Goal: Communication & Community: Answer question/provide support

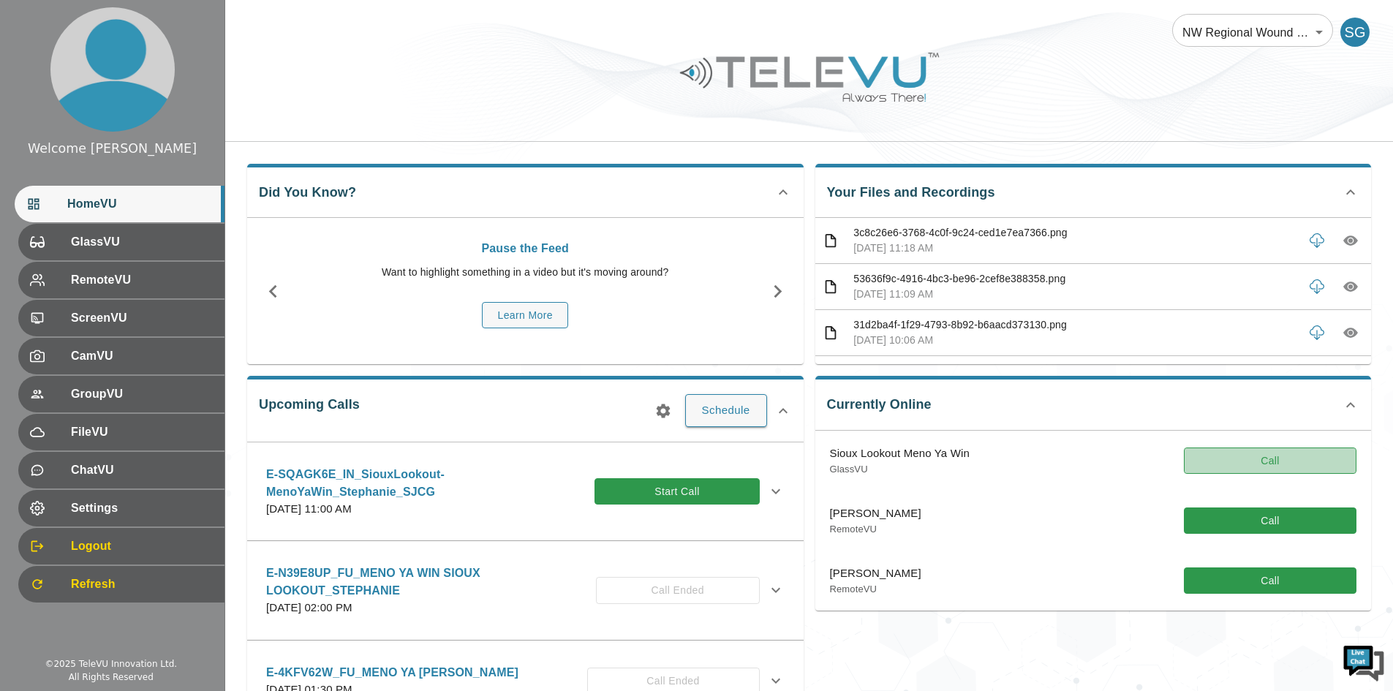
click at [1269, 468] on button "Call" at bounding box center [1270, 460] width 173 height 27
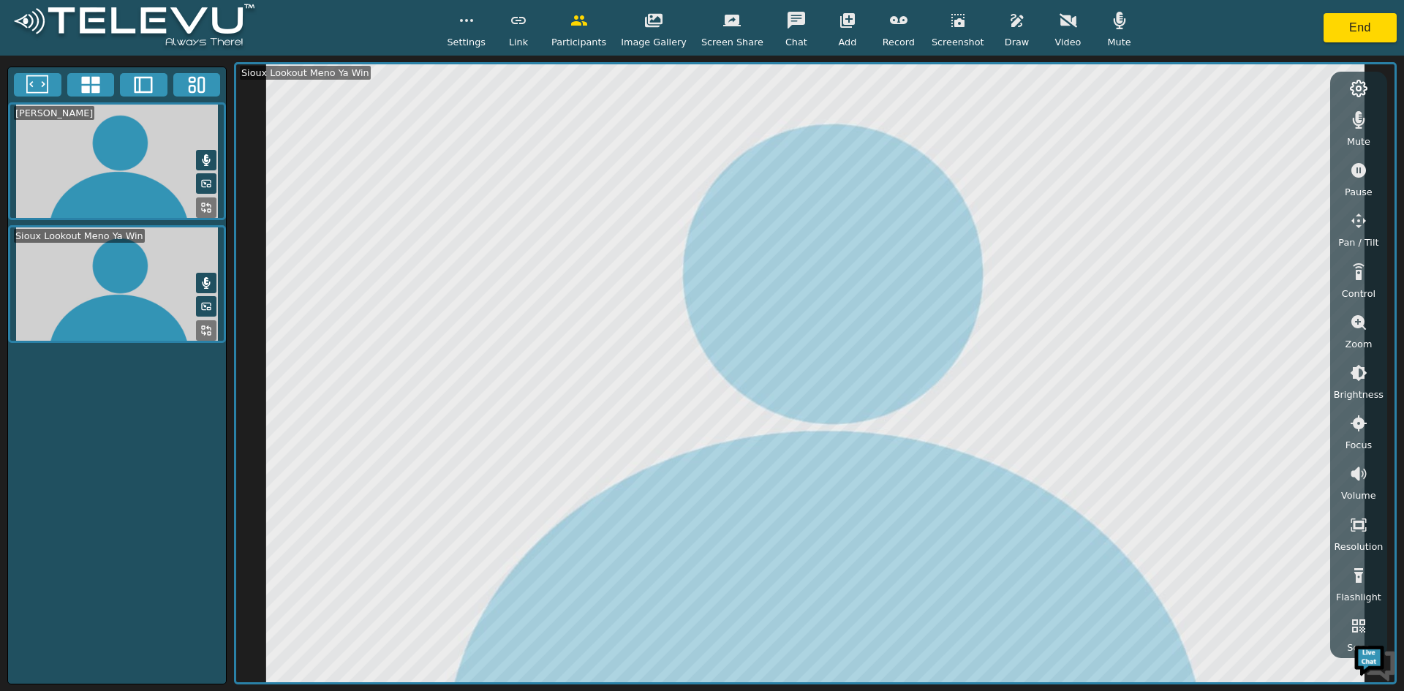
click at [1363, 322] on icon "button" at bounding box center [1358, 322] width 15 height 15
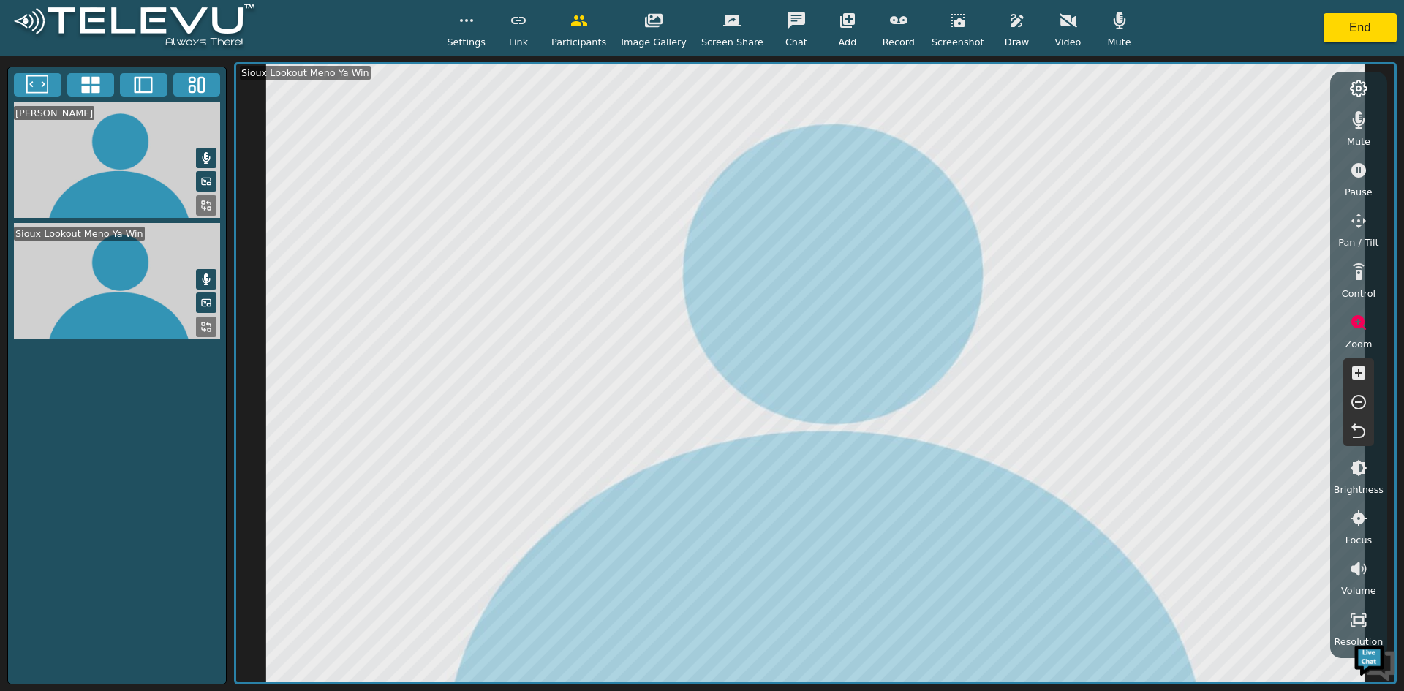
click at [1363, 322] on icon "button" at bounding box center [1358, 322] width 15 height 15
click at [951, 24] on icon "button" at bounding box center [957, 20] width 13 height 13
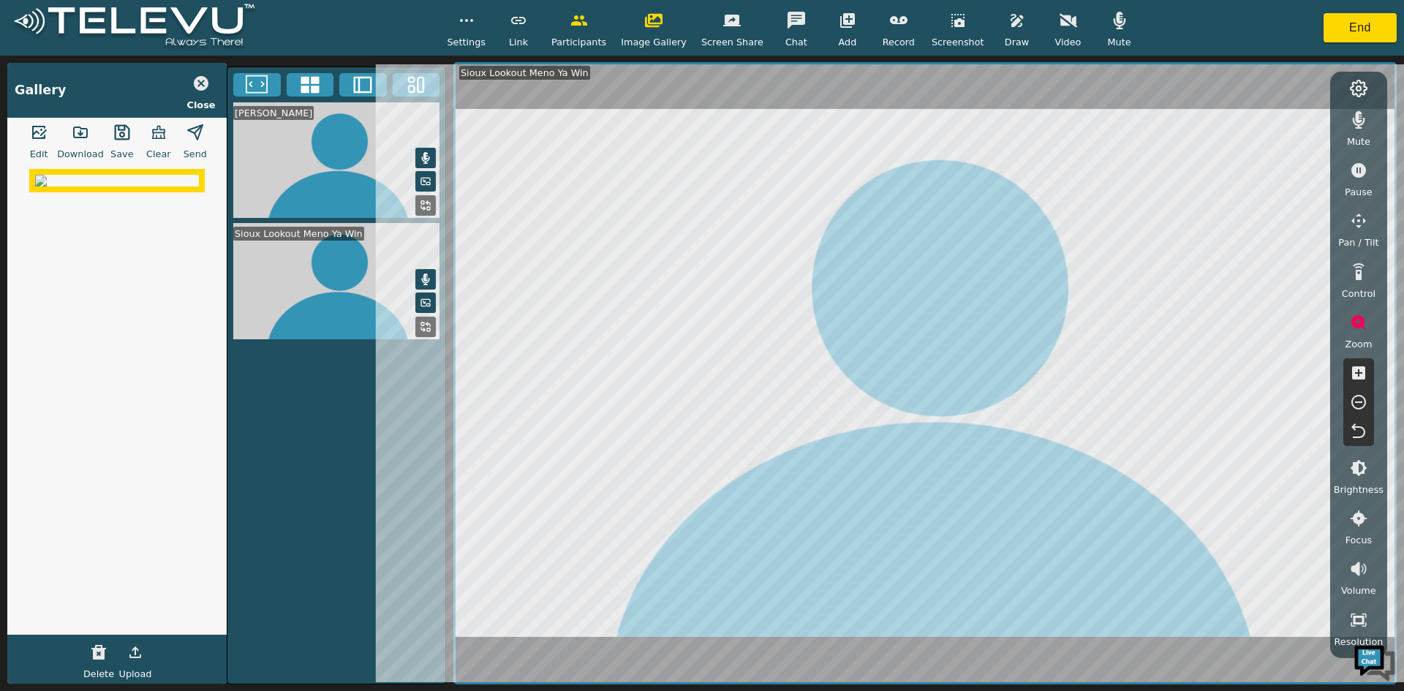
click at [951, 24] on icon "button" at bounding box center [957, 20] width 13 height 13
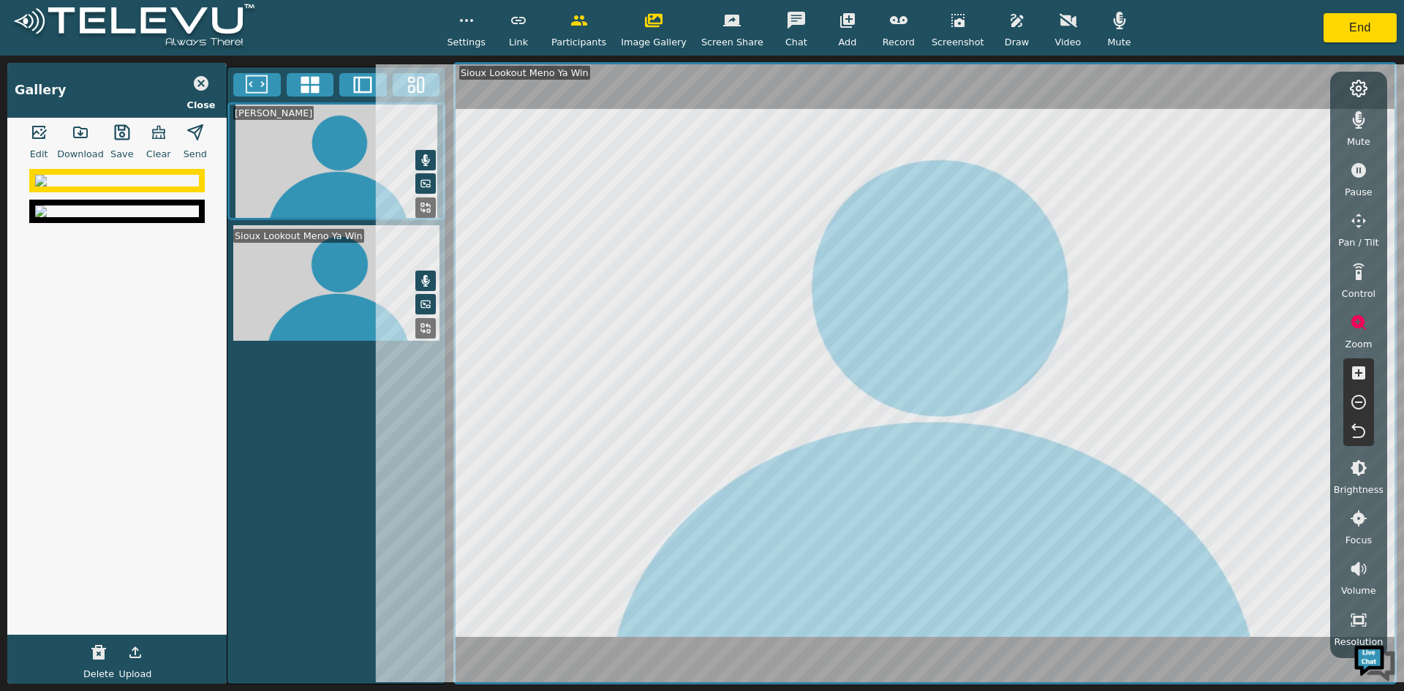
click at [116, 140] on icon "button" at bounding box center [122, 133] width 18 height 18
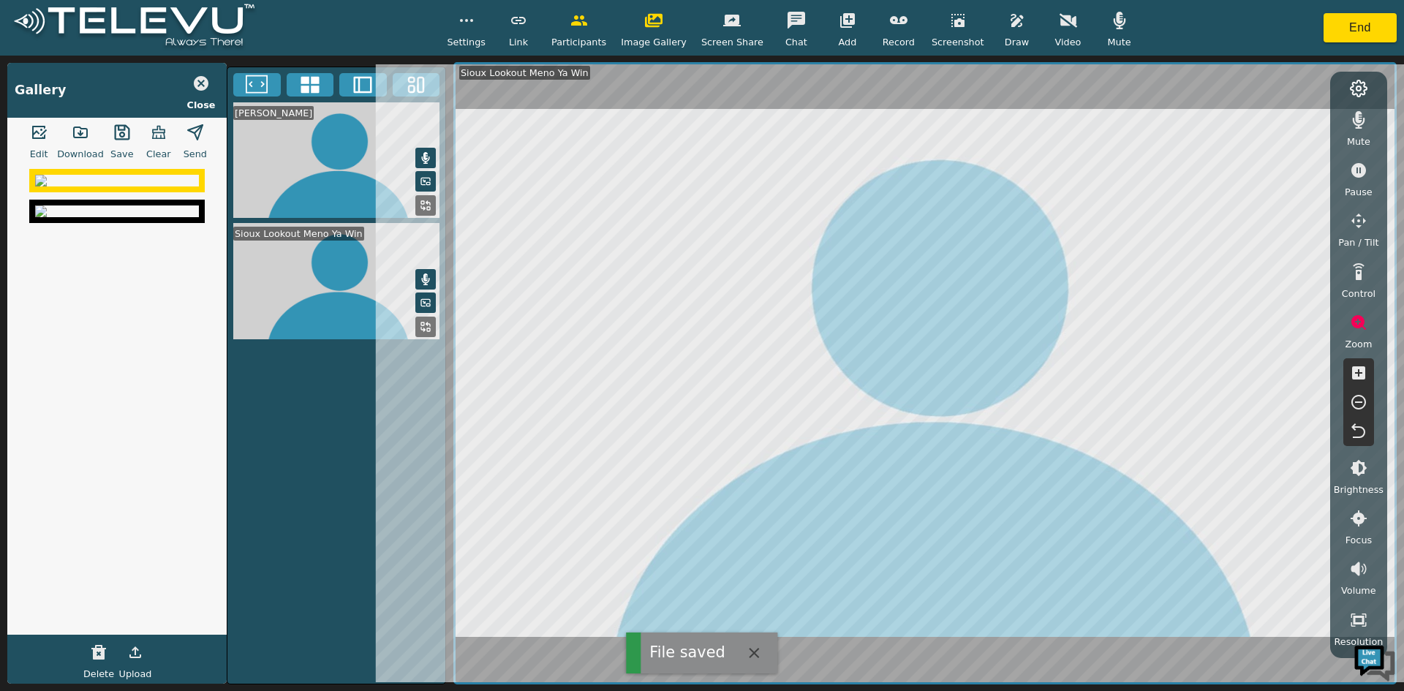
click at [89, 223] on div at bounding box center [116, 211] width 175 height 23
click at [120, 135] on icon "button" at bounding box center [122, 133] width 18 height 18
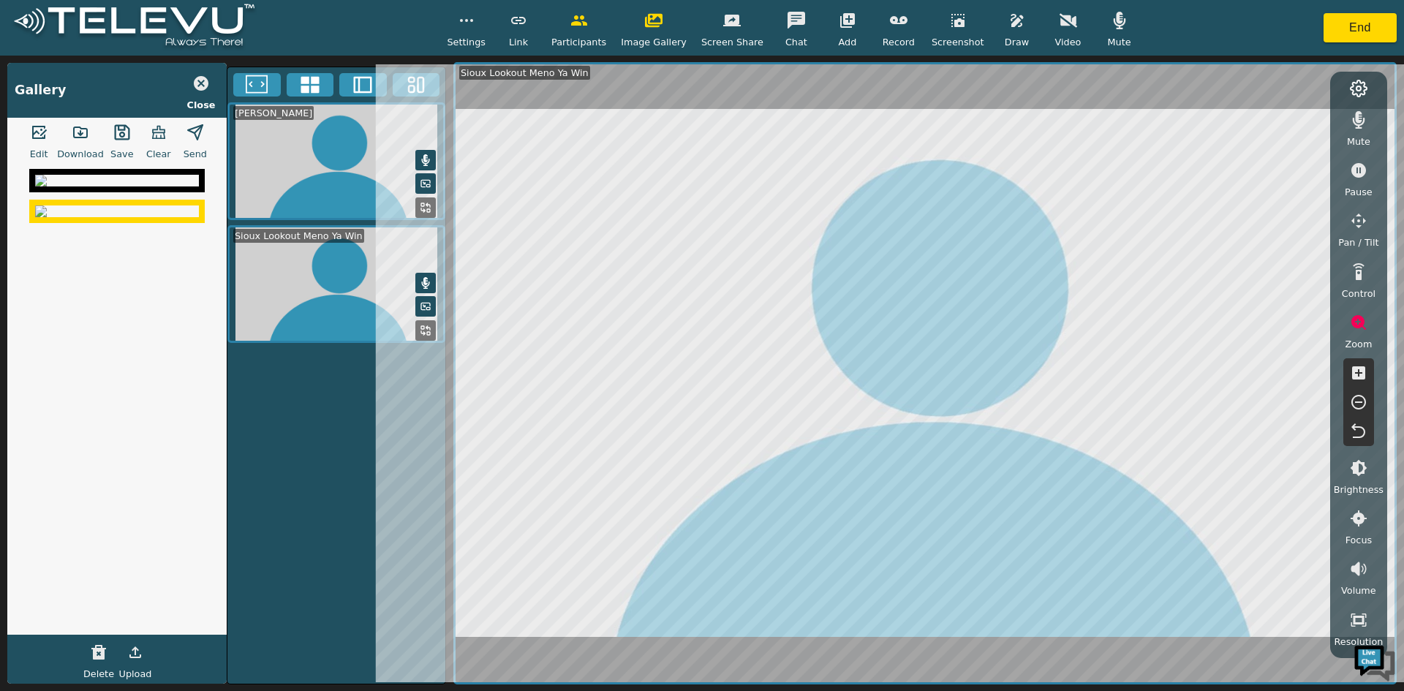
click at [78, 130] on icon "button" at bounding box center [81, 133] width 18 height 18
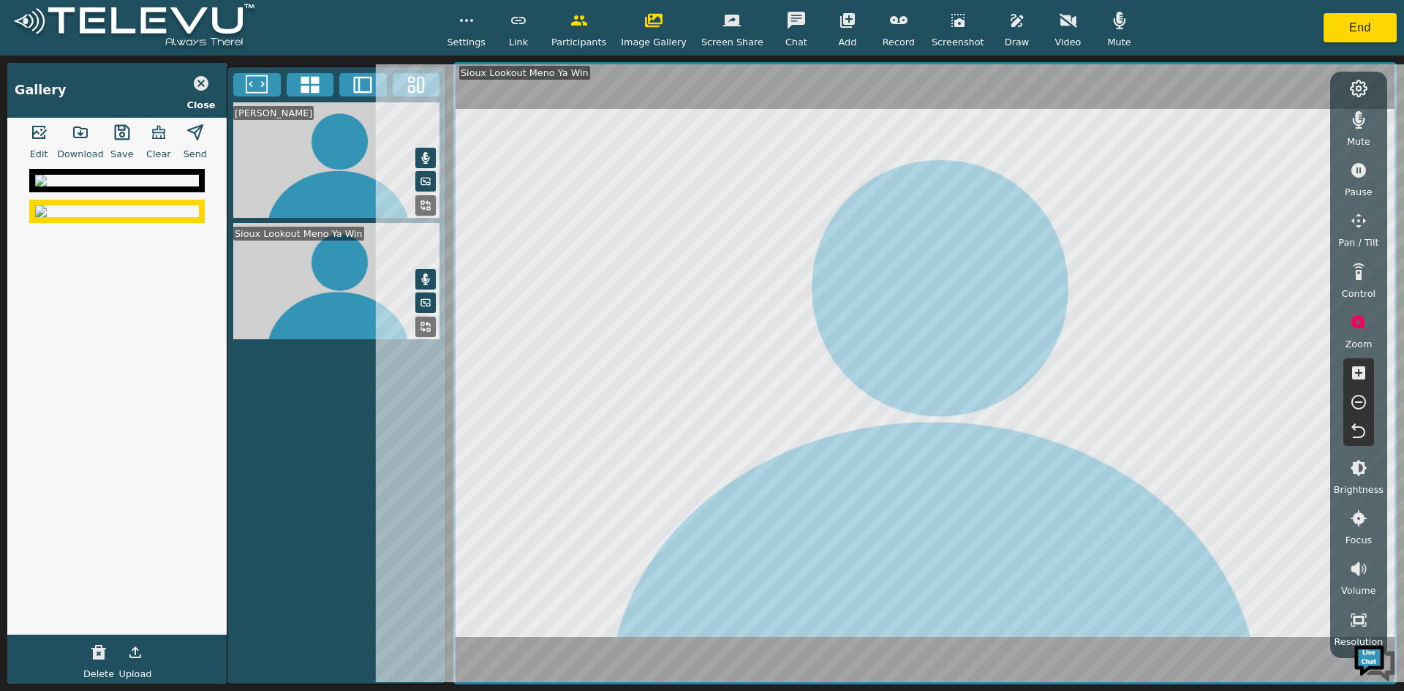
click at [91, 186] on img at bounding box center [117, 181] width 164 height 12
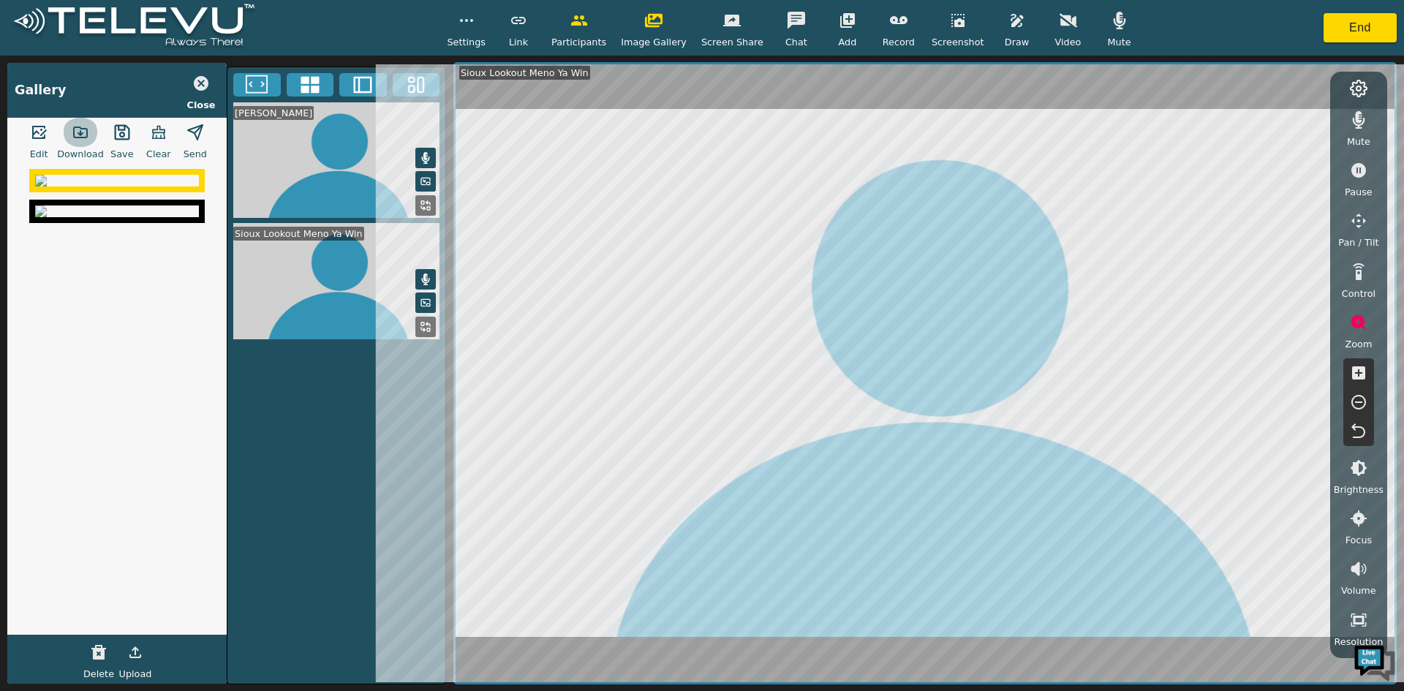
click at [77, 132] on icon "button" at bounding box center [81, 133] width 18 height 18
click at [948, 31] on button "button" at bounding box center [958, 20] width 37 height 29
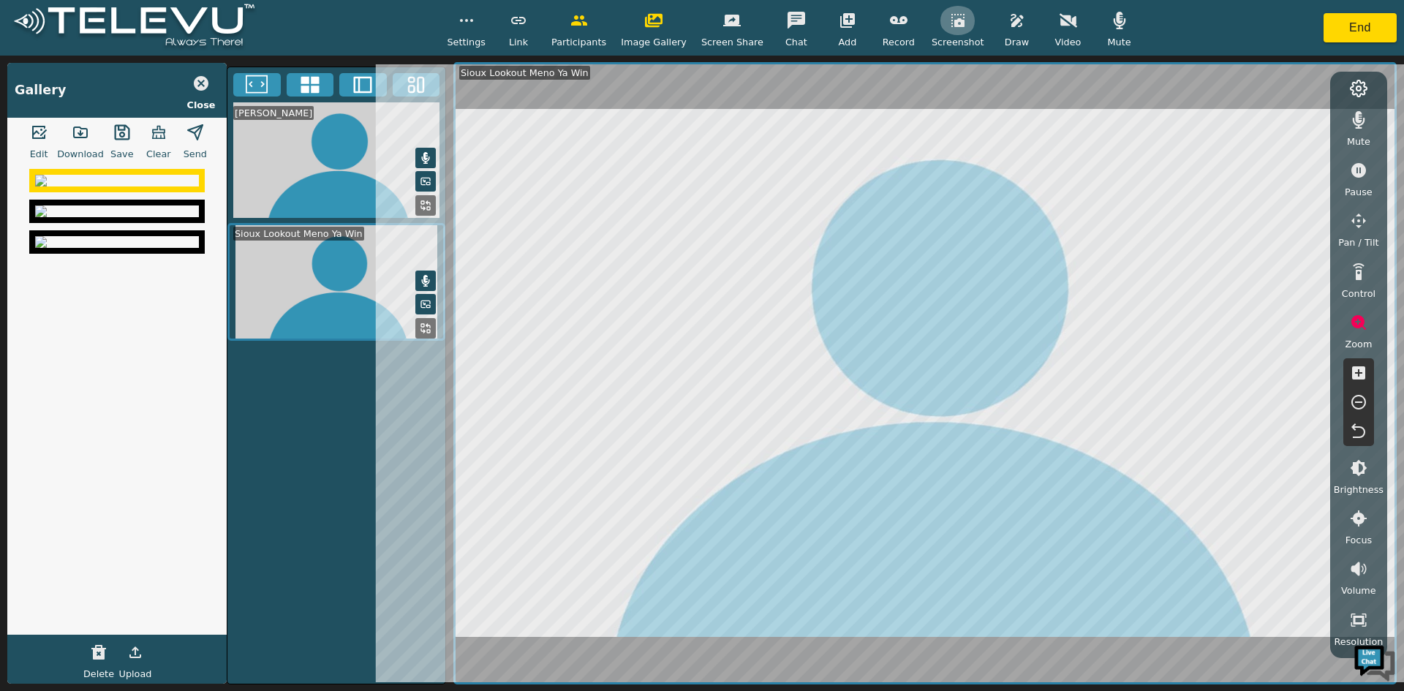
click at [948, 31] on button "button" at bounding box center [958, 20] width 37 height 29
click at [128, 132] on icon "button" at bounding box center [122, 133] width 18 height 18
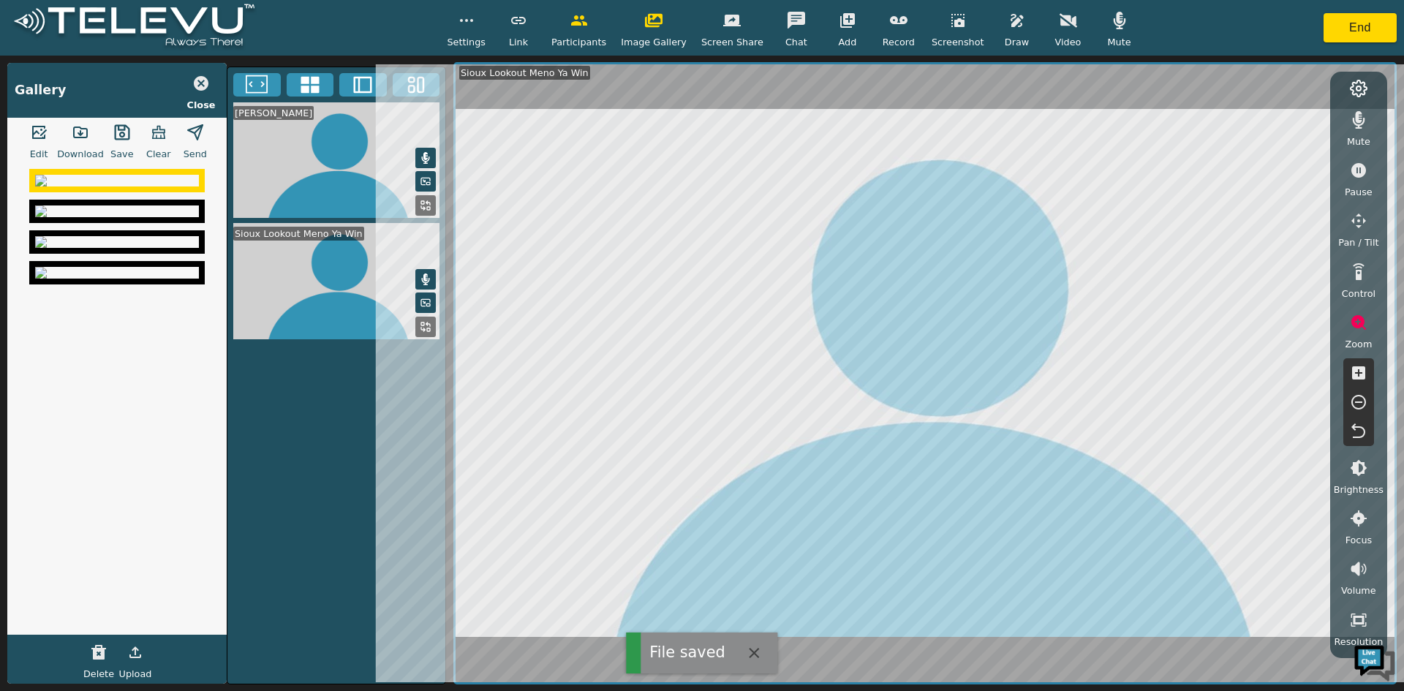
click at [127, 217] on img at bounding box center [117, 211] width 164 height 12
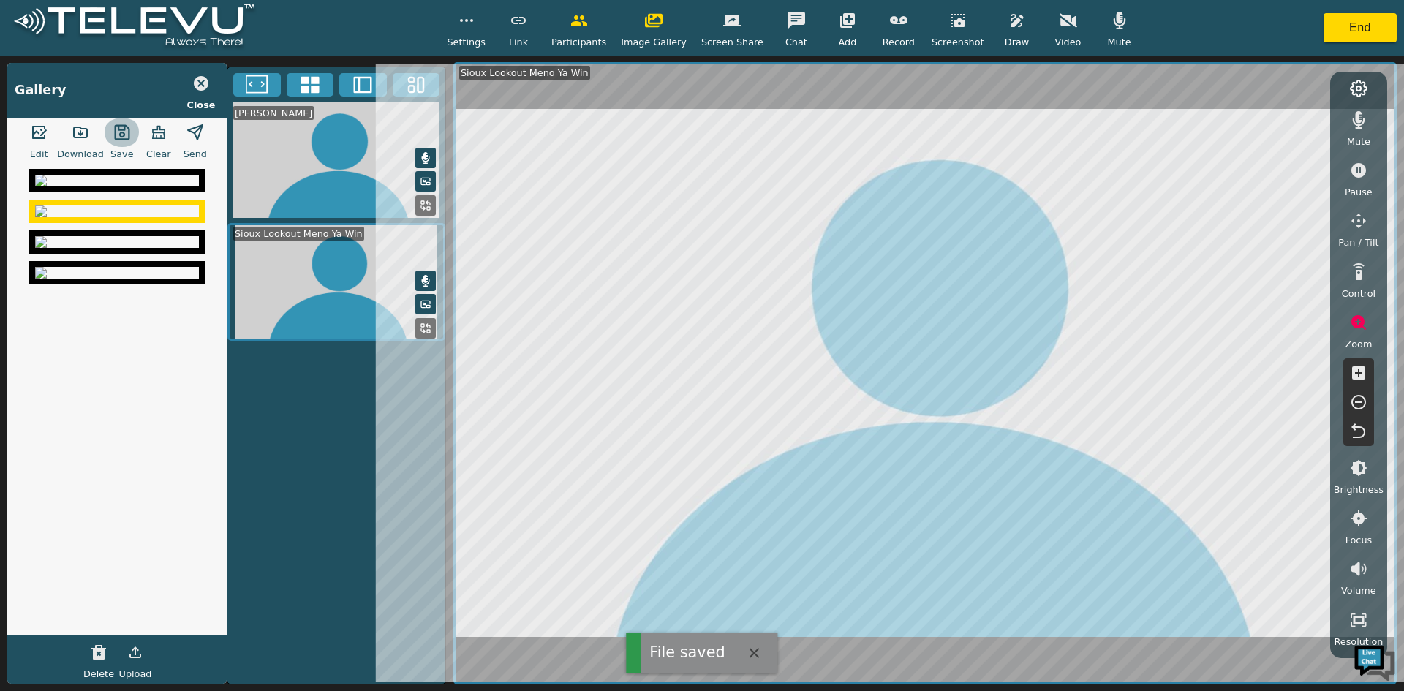
click at [119, 135] on icon "button" at bounding box center [122, 133] width 18 height 18
click at [82, 145] on button "button" at bounding box center [80, 132] width 37 height 29
click at [100, 186] on img at bounding box center [117, 181] width 164 height 12
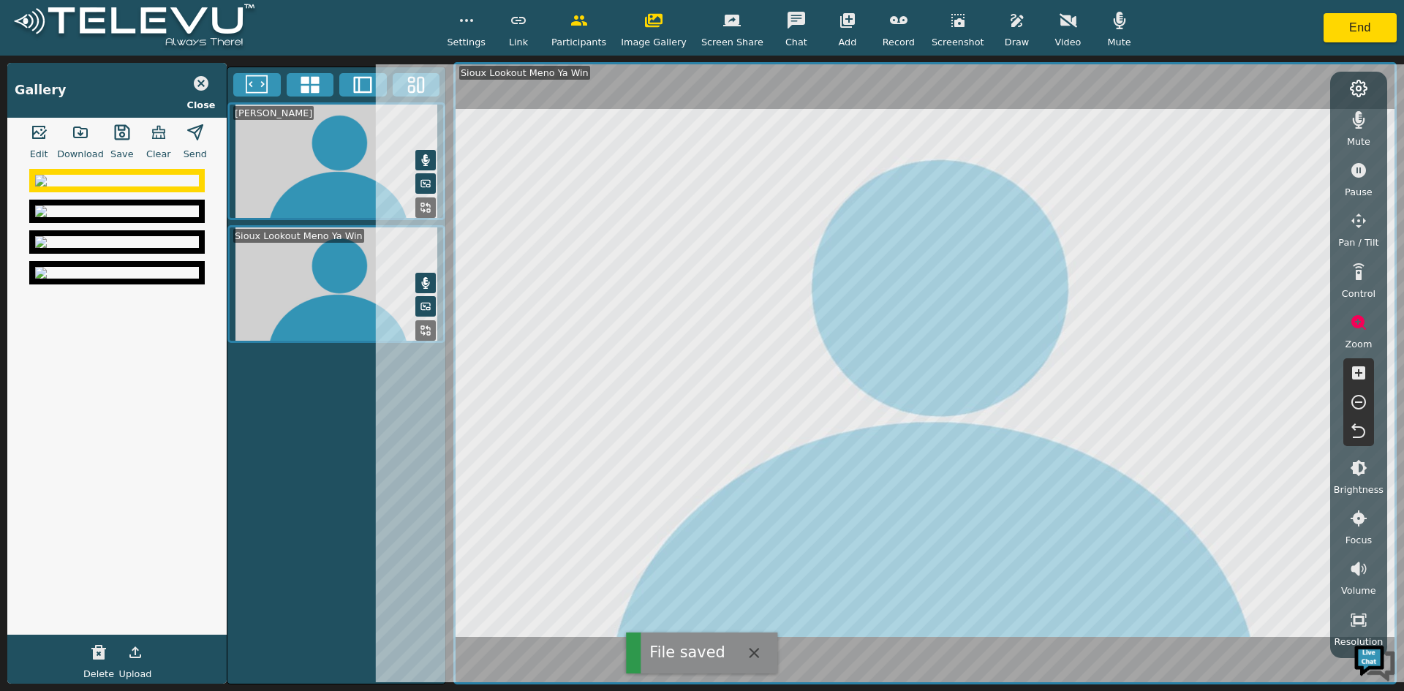
click at [76, 137] on icon "button" at bounding box center [80, 132] width 13 height 10
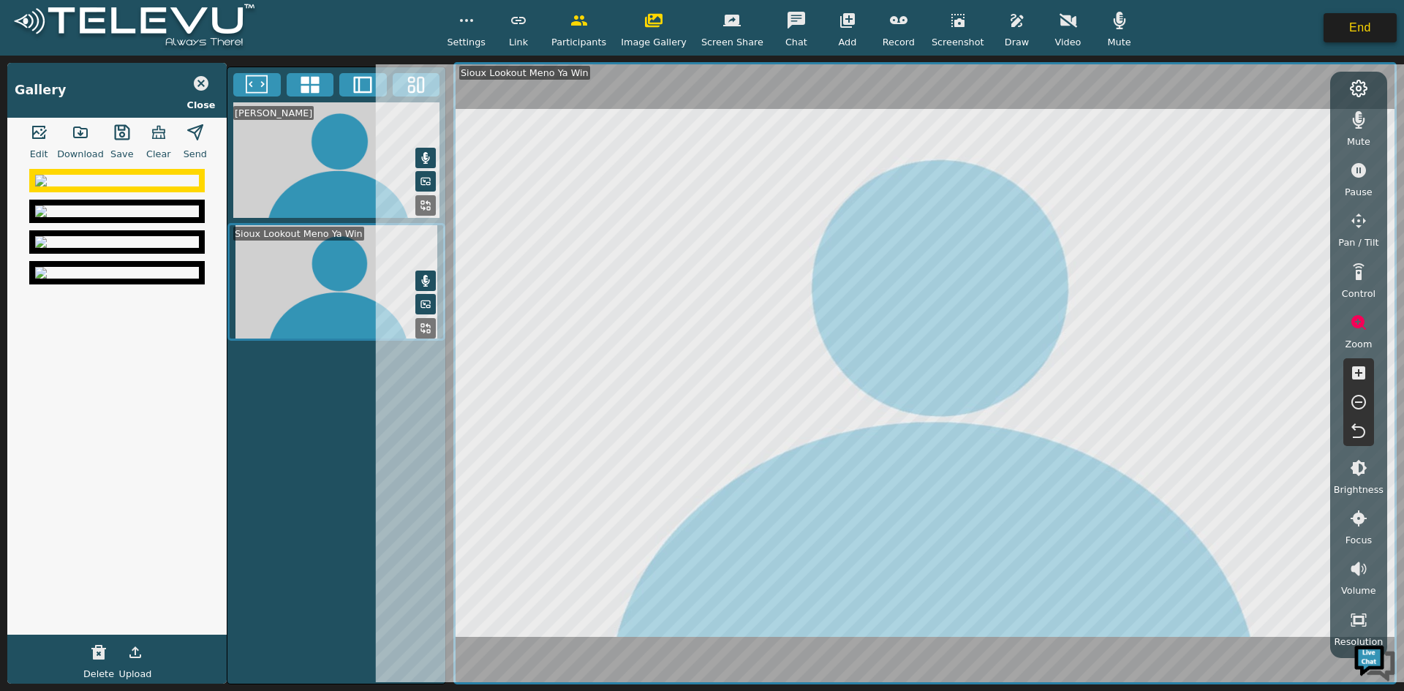
click at [1337, 29] on button "End" at bounding box center [1359, 27] width 73 height 29
